Goal: Download file/media

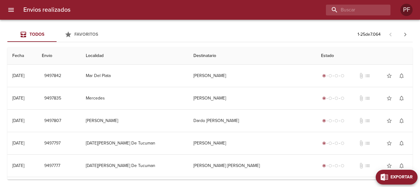
click at [405, 176] on span "Exportar" at bounding box center [402, 177] width 22 height 8
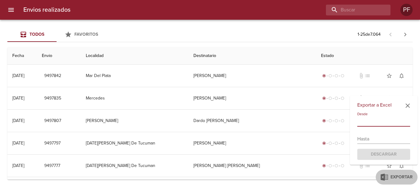
click at [372, 121] on input "text" at bounding box center [384, 122] width 53 height 10
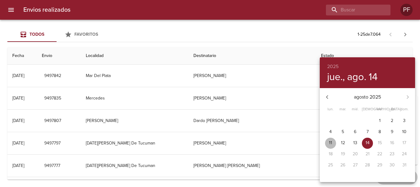
click at [328, 142] on span "11" at bounding box center [330, 143] width 11 height 6
type input "[DATE]"
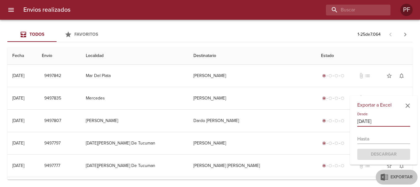
click at [387, 136] on input "text" at bounding box center [384, 139] width 53 height 10
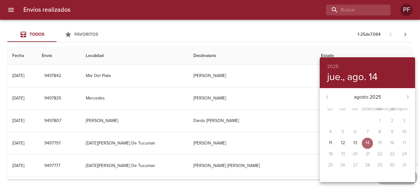
click at [372, 143] on span "14" at bounding box center [367, 143] width 11 height 6
type input "[DATE]"
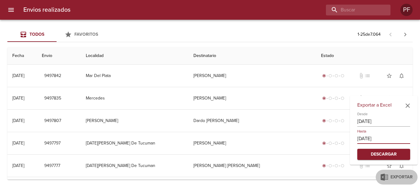
click at [395, 155] on span "Descargar" at bounding box center [384, 155] width 43 height 8
